Goal: Navigation & Orientation: Find specific page/section

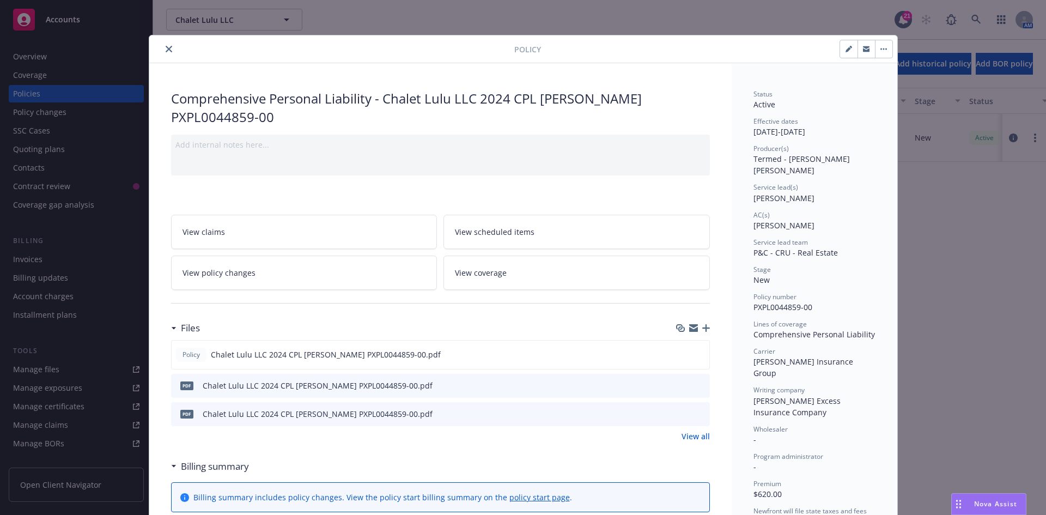
click at [166, 48] on icon "close" at bounding box center [169, 49] width 7 height 7
